Goal: Navigation & Orientation: Find specific page/section

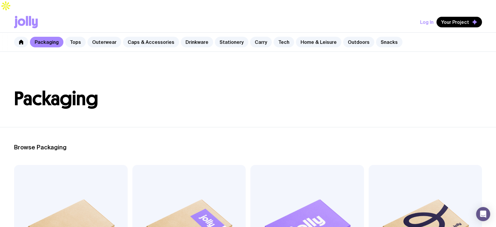
drag, startPoint x: 254, startPoint y: 75, endPoint x: 227, endPoint y: 72, distance: 26.6
click at [254, 75] on header "Packaging" at bounding box center [248, 89] width 496 height 75
click at [77, 37] on link "Tops" at bounding box center [75, 42] width 21 height 11
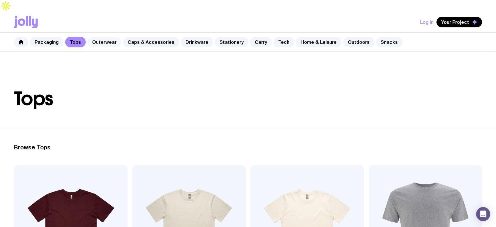
click at [104, 37] on link "Outerwear" at bounding box center [105, 42] width 34 height 11
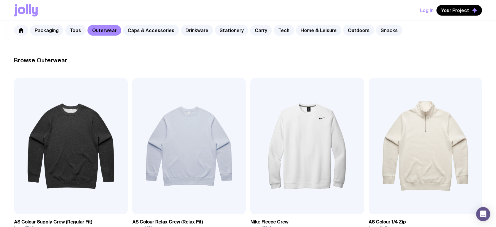
scroll to position [174, 0]
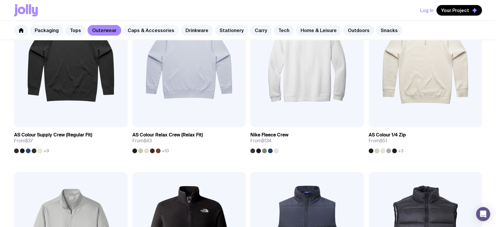
click at [153, 28] on link "Caps & Accessories" at bounding box center [151, 30] width 56 height 11
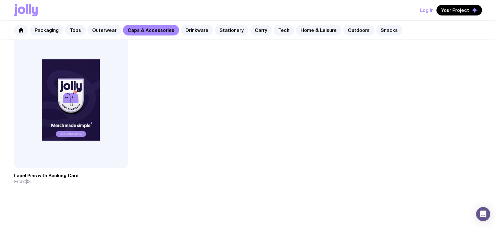
scroll to position [1044, 0]
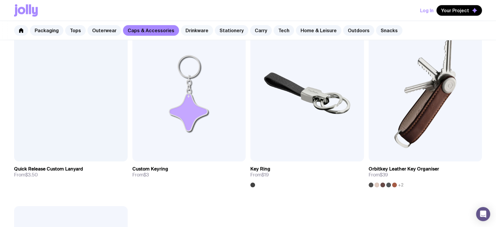
click at [190, 31] on link "Drinkware" at bounding box center [197, 30] width 32 height 11
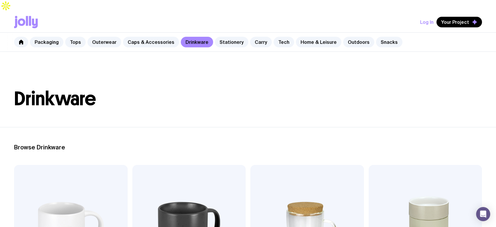
click at [296, 12] on div "Log In Your Project" at bounding box center [248, 22] width 468 height 21
click at [260, 12] on div "Log In Your Project" at bounding box center [248, 22] width 468 height 21
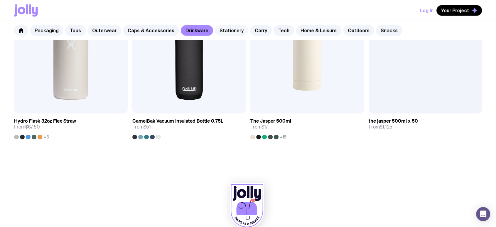
scroll to position [1005, 0]
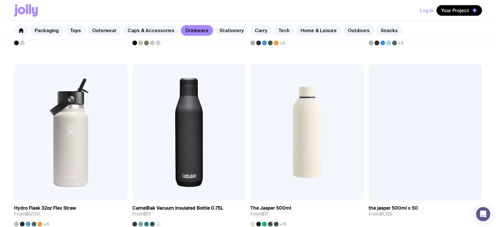
click at [224, 27] on link "Stationery" at bounding box center [231, 30] width 33 height 11
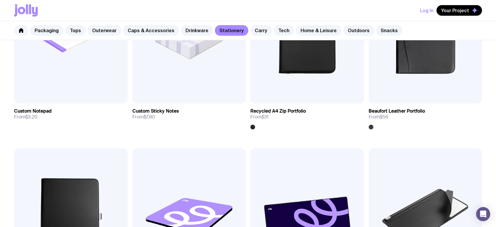
scroll to position [834, 0]
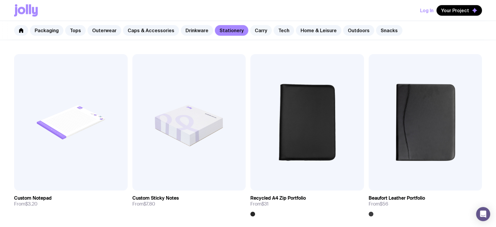
click at [250, 30] on link "Carry" at bounding box center [261, 30] width 22 height 11
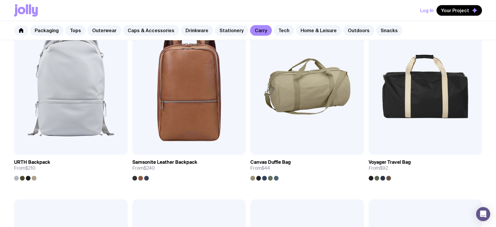
scroll to position [609, 0]
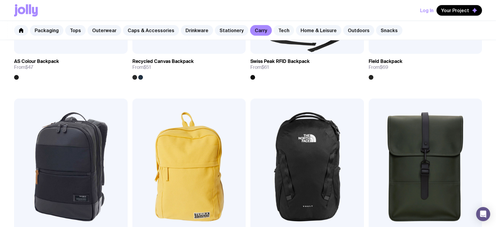
click at [274, 27] on link "Tech" at bounding box center [284, 30] width 21 height 11
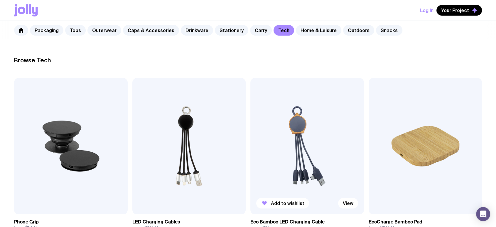
scroll to position [174, 0]
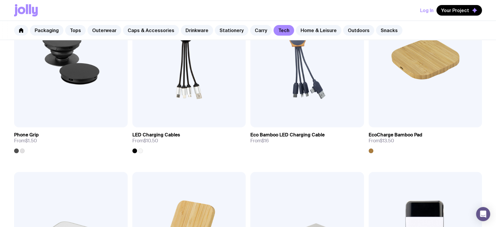
click at [298, 6] on div "Log In Your Project" at bounding box center [248, 10] width 468 height 21
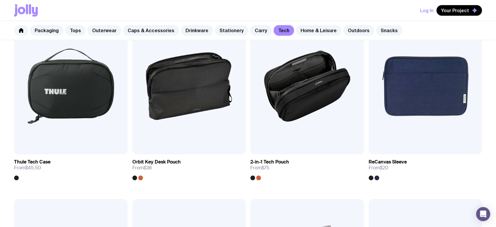
scroll to position [957, 0]
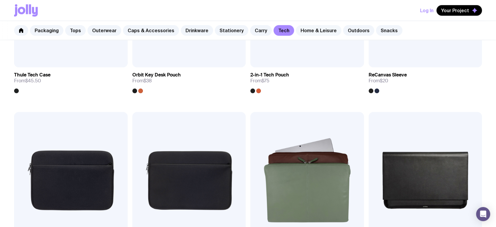
click at [297, 30] on link "Home & Leisure" at bounding box center [319, 30] width 46 height 11
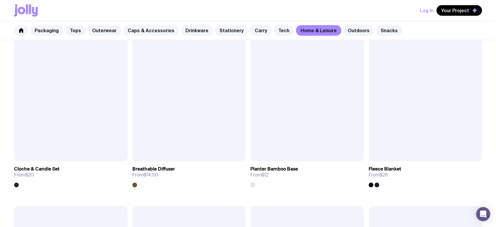
scroll to position [1131, 0]
